Goal: Information Seeking & Learning: Check status

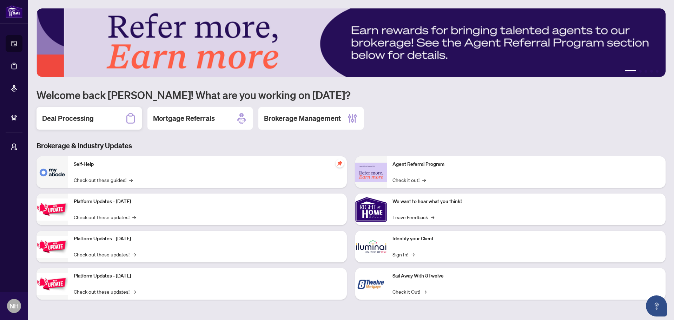
click at [118, 121] on div "Deal Processing" at bounding box center [89, 118] width 105 height 22
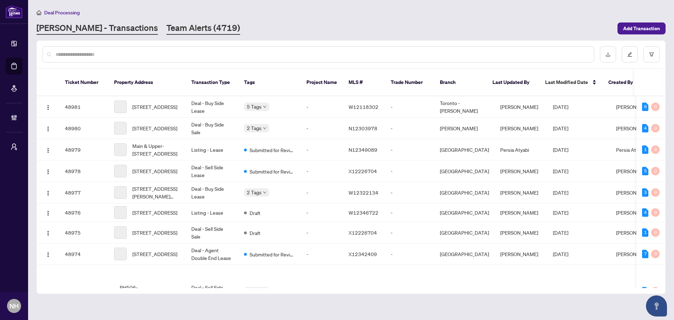
click at [166, 31] on link "Team Alerts (4719)" at bounding box center [203, 28] width 74 height 13
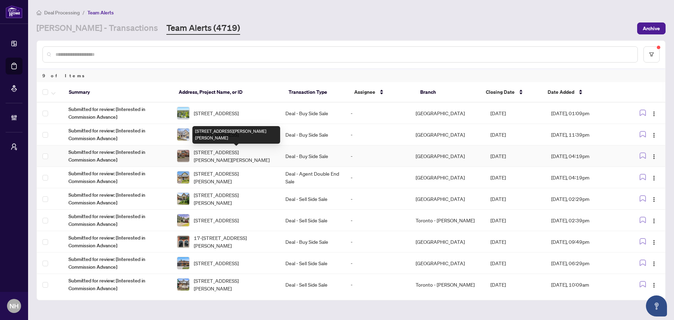
click at [239, 156] on span "383 Wettlaufer Terr, Milton, Ontario L9T 7N4, Canada" at bounding box center [234, 155] width 80 height 15
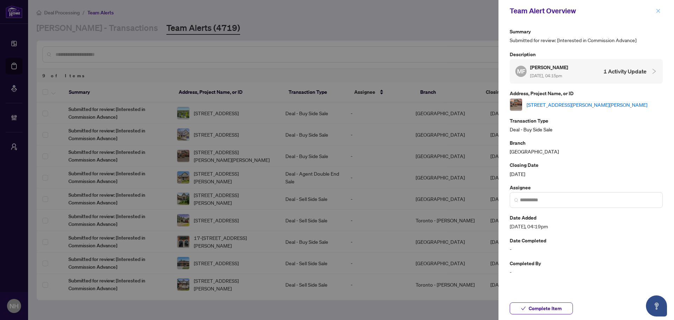
click at [661, 10] on button "button" at bounding box center [658, 11] width 9 height 8
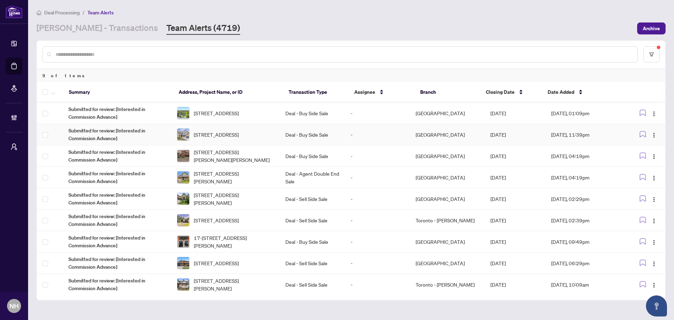
click at [220, 132] on span "21 Dunloe Rd, Richmond Hill, Ontario L4B 2H6, Canada" at bounding box center [216, 135] width 45 height 8
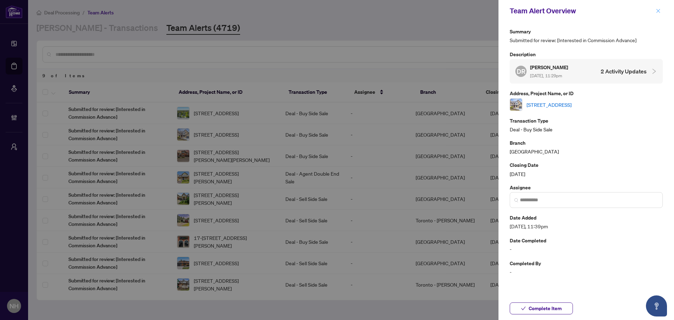
click at [660, 13] on icon "close" at bounding box center [658, 10] width 5 height 5
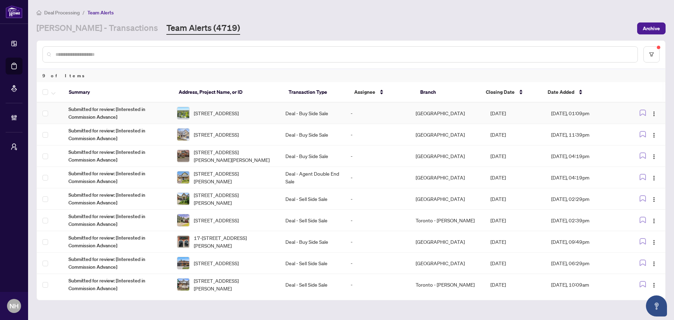
click at [229, 111] on span "[STREET_ADDRESS]" at bounding box center [216, 113] width 45 height 8
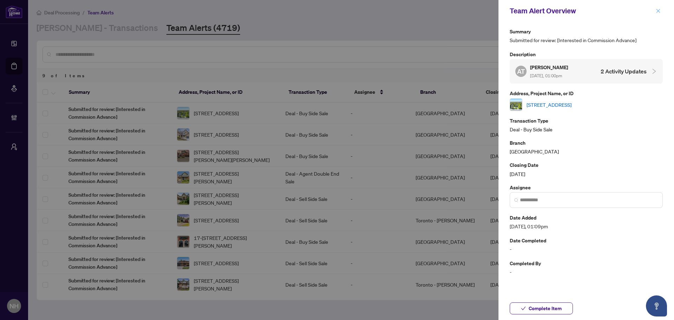
click at [660, 7] on span "button" at bounding box center [658, 10] width 5 height 11
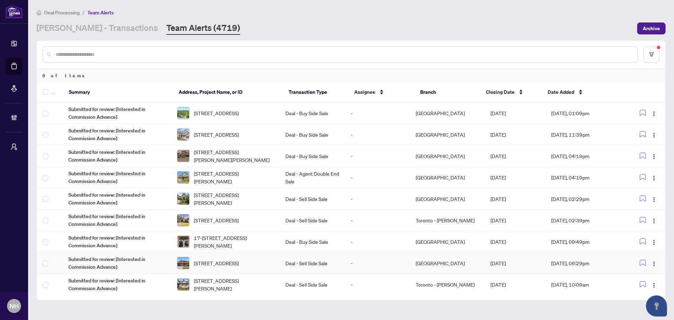
scroll to position [1, 0]
click at [251, 284] on span "152 Wright Ave, Toronto, Ontario M6R 1L2, Canada" at bounding box center [234, 283] width 80 height 15
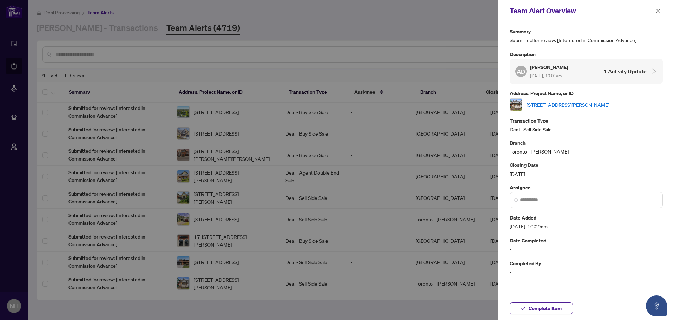
click at [561, 107] on link "152 Wright Ave, Toronto, Ontario M6R 1L2, Canada" at bounding box center [568, 105] width 83 height 8
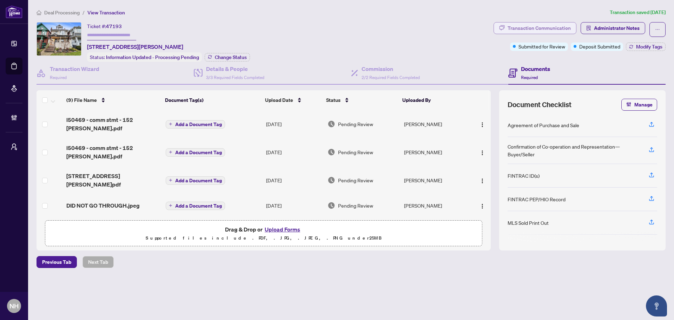
click at [555, 29] on div "Transaction Communication" at bounding box center [539, 27] width 63 height 11
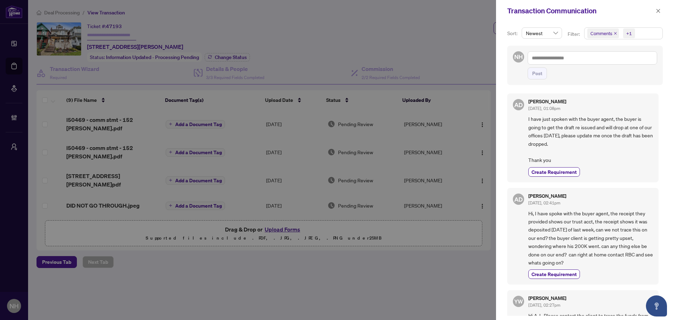
click at [614, 33] on icon "close" at bounding box center [616, 34] width 4 height 4
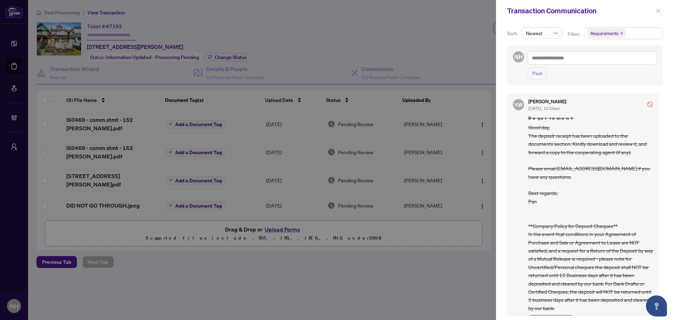
click at [658, 9] on icon "close" at bounding box center [658, 10] width 5 height 5
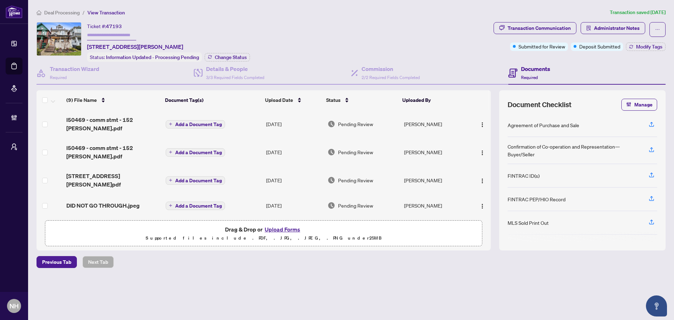
click at [61, 11] on span "Deal Processing" at bounding box center [61, 12] width 35 height 6
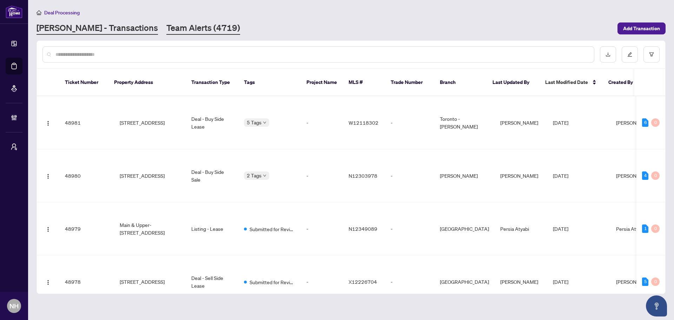
click at [166, 24] on link "Team Alerts (4719)" at bounding box center [203, 28] width 74 height 13
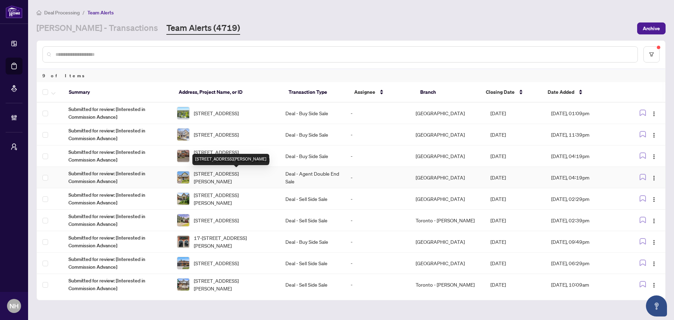
click at [274, 177] on span "357 Jelinik Terr, Milton, Ontario L9T 7M8, Canada" at bounding box center [234, 177] width 80 height 15
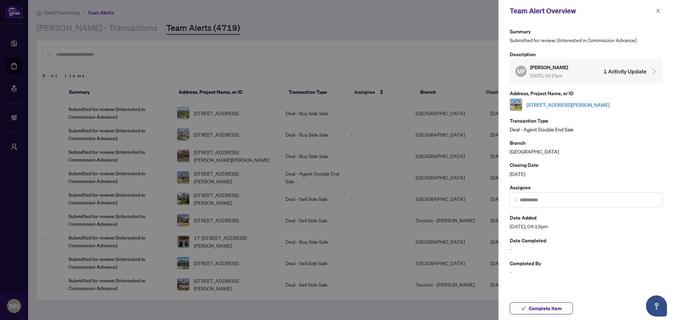
click at [570, 105] on link "357 Jelinik Terr, Milton, Ontario L9T 7M8, Canada" at bounding box center [568, 105] width 83 height 8
click at [661, 12] on button "button" at bounding box center [658, 11] width 9 height 8
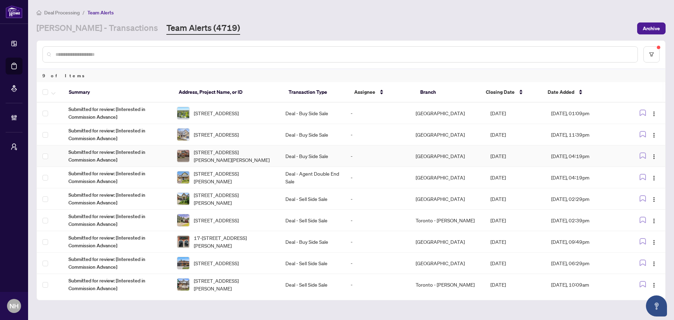
click at [223, 153] on span "383 Wettlaufer Terr, Milton, Ontario L9T 7N4, Canada" at bounding box center [234, 155] width 80 height 15
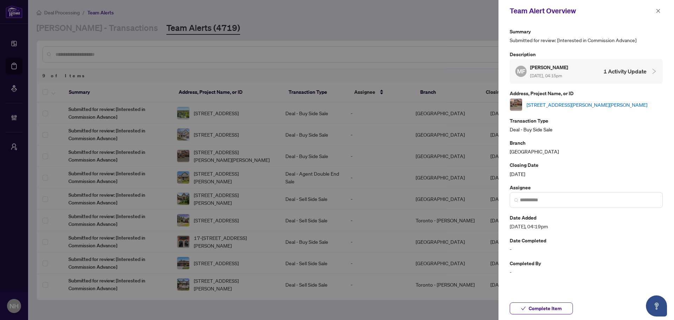
click at [569, 107] on link "383 Wettlaufer Terr, Milton, Ontario L9T 7N4, Canada" at bounding box center [587, 105] width 121 height 8
click at [657, 10] on icon "close" at bounding box center [659, 11] width 4 height 4
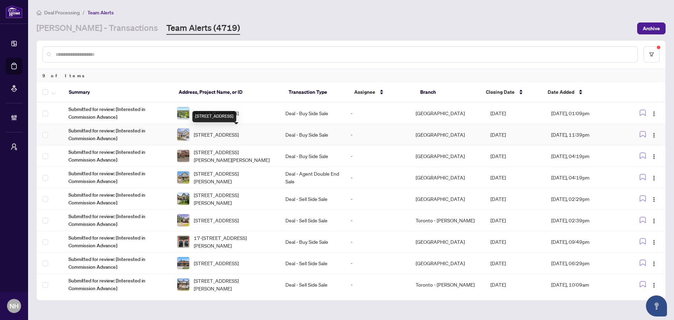
click at [231, 138] on span "21 Dunloe Rd, Richmond Hill, Ontario L4B 2H6, Canada" at bounding box center [216, 135] width 45 height 8
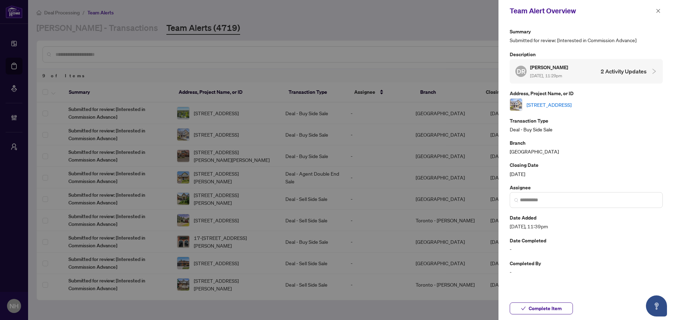
click at [567, 107] on link "21 Dunloe Rd, Richmond Hill, Ontario L4B 2H6, Canada" at bounding box center [549, 105] width 45 height 8
click at [657, 9] on icon "close" at bounding box center [658, 10] width 5 height 5
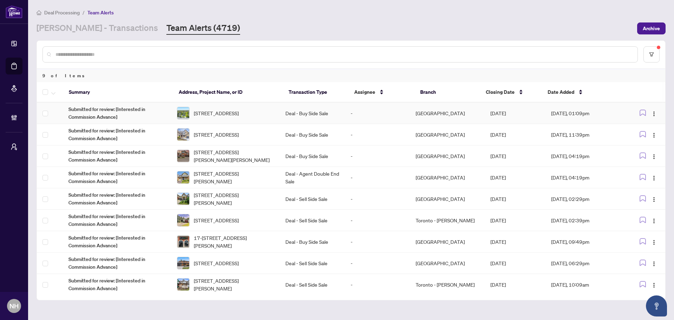
click at [315, 116] on td "Deal - Buy Side Sale" at bounding box center [312, 113] width 65 height 21
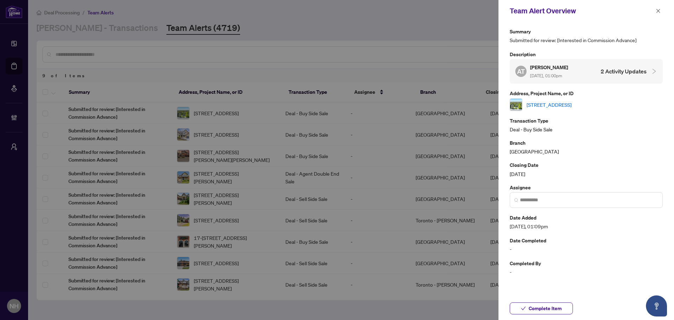
click at [572, 104] on link "[STREET_ADDRESS]" at bounding box center [549, 105] width 45 height 8
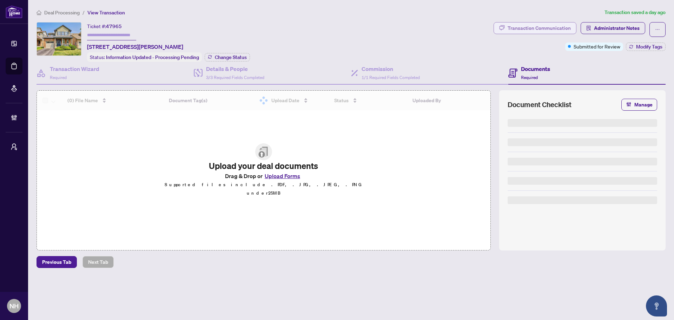
click at [534, 28] on div "Transaction Communication" at bounding box center [539, 27] width 63 height 11
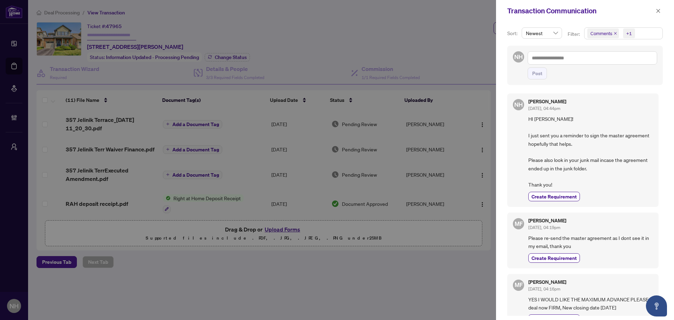
click at [614, 33] on icon "close" at bounding box center [615, 33] width 3 height 3
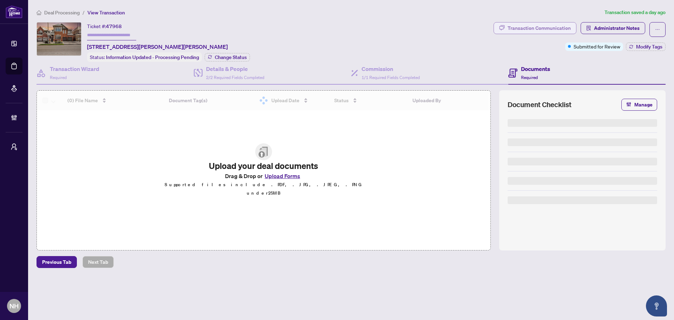
click at [526, 28] on div "Transaction Communication" at bounding box center [539, 27] width 63 height 11
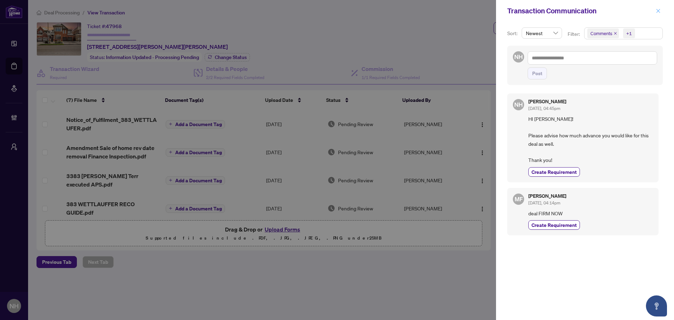
click at [659, 10] on icon "close" at bounding box center [659, 11] width 4 height 4
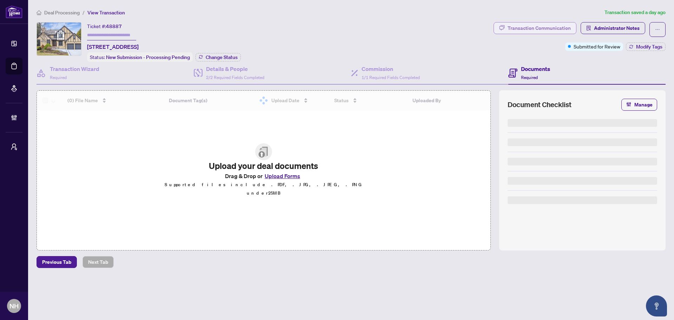
click at [527, 31] on div "Transaction Communication" at bounding box center [539, 27] width 63 height 11
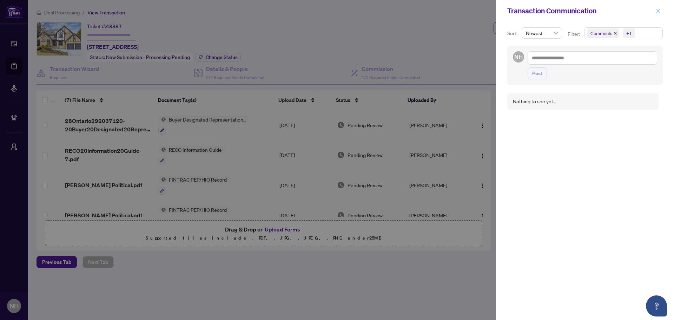
click at [656, 12] on button "button" at bounding box center [658, 11] width 9 height 8
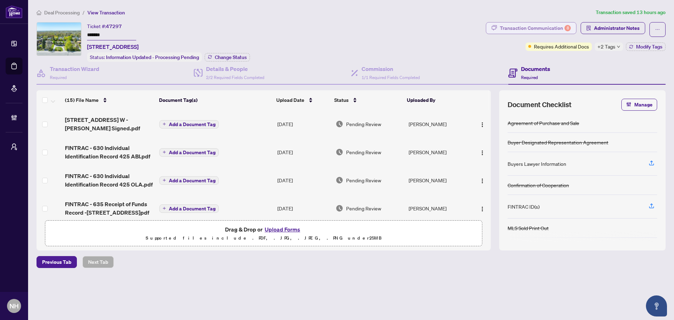
click at [515, 30] on div "Transaction Communication 8" at bounding box center [535, 27] width 71 height 11
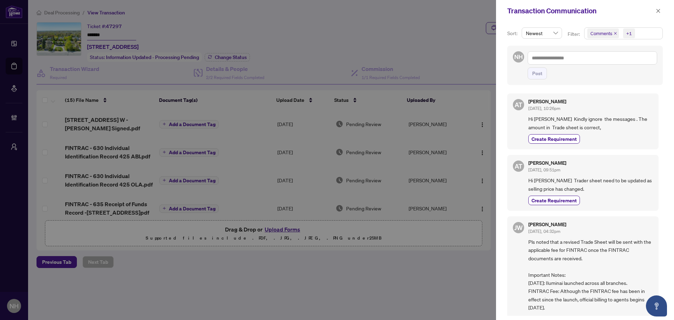
click at [614, 33] on icon "close" at bounding box center [616, 34] width 4 height 4
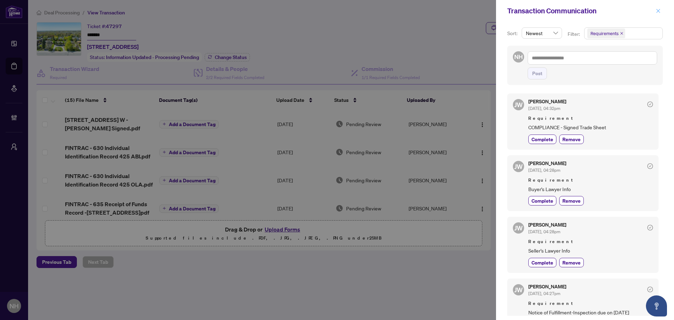
click at [656, 9] on button "button" at bounding box center [658, 11] width 9 height 8
